Goal: Information Seeking & Learning: Find specific fact

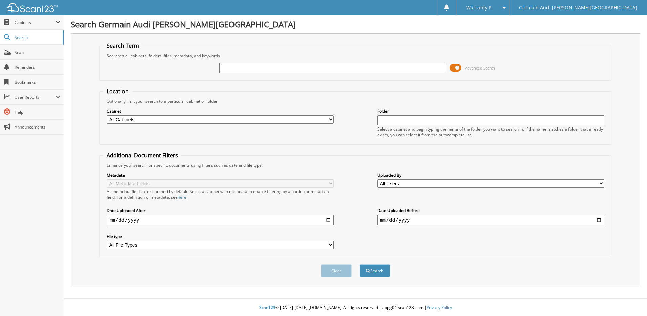
click at [244, 65] on input "text" at bounding box center [332, 68] width 227 height 10
type input "46636"
click at [360, 264] on button "Search" at bounding box center [375, 270] width 30 height 13
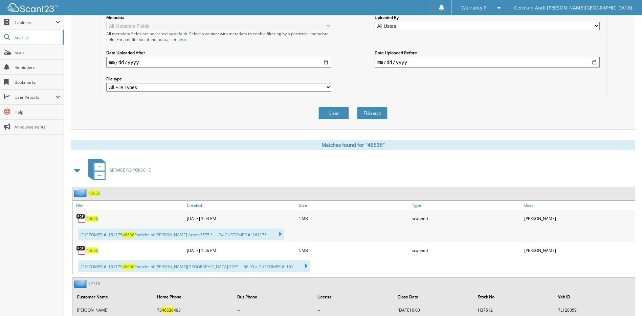
scroll to position [169, 0]
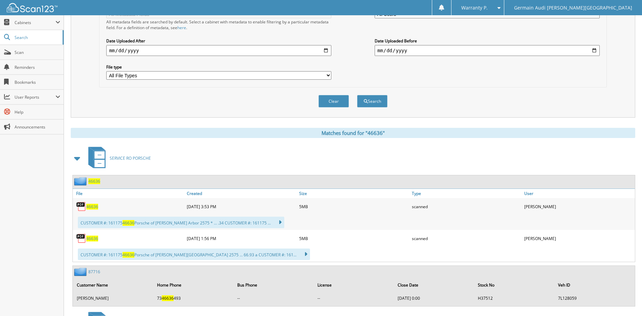
click at [89, 236] on span "46636" at bounding box center [92, 238] width 12 height 6
